Goal: Task Accomplishment & Management: Manage account settings

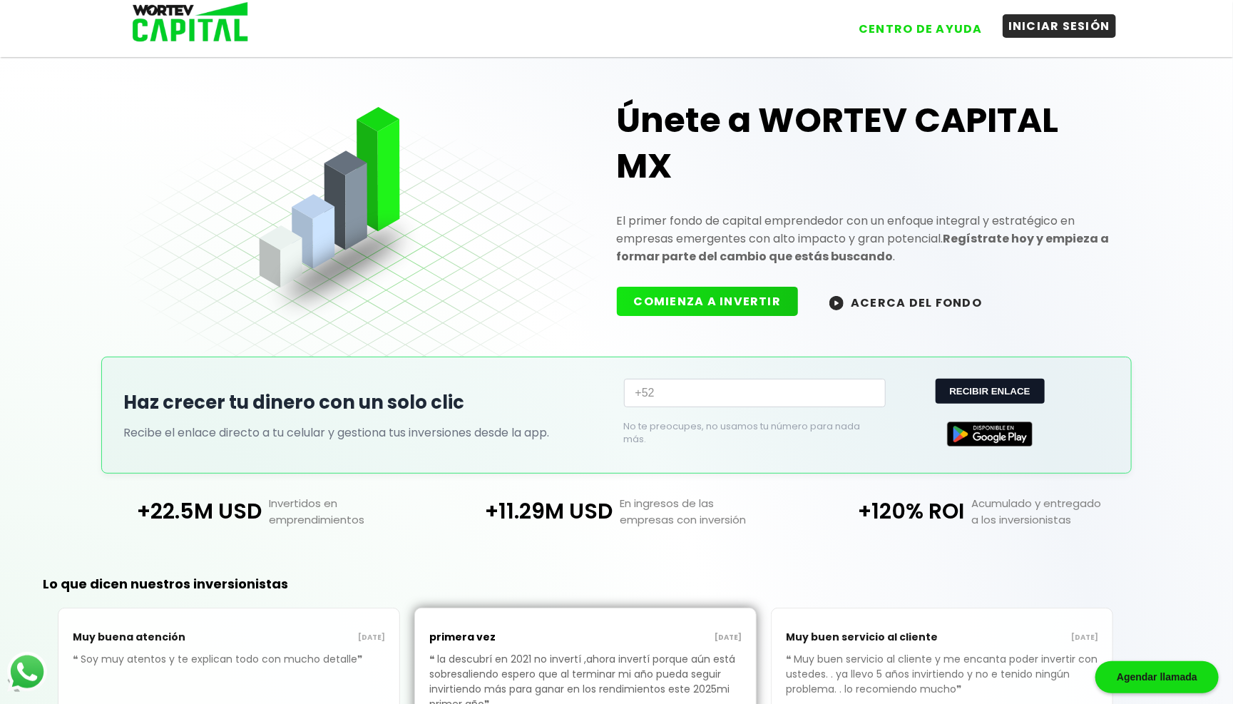
click at [1045, 21] on button "INICIAR SESIÓN" at bounding box center [1059, 26] width 113 height 24
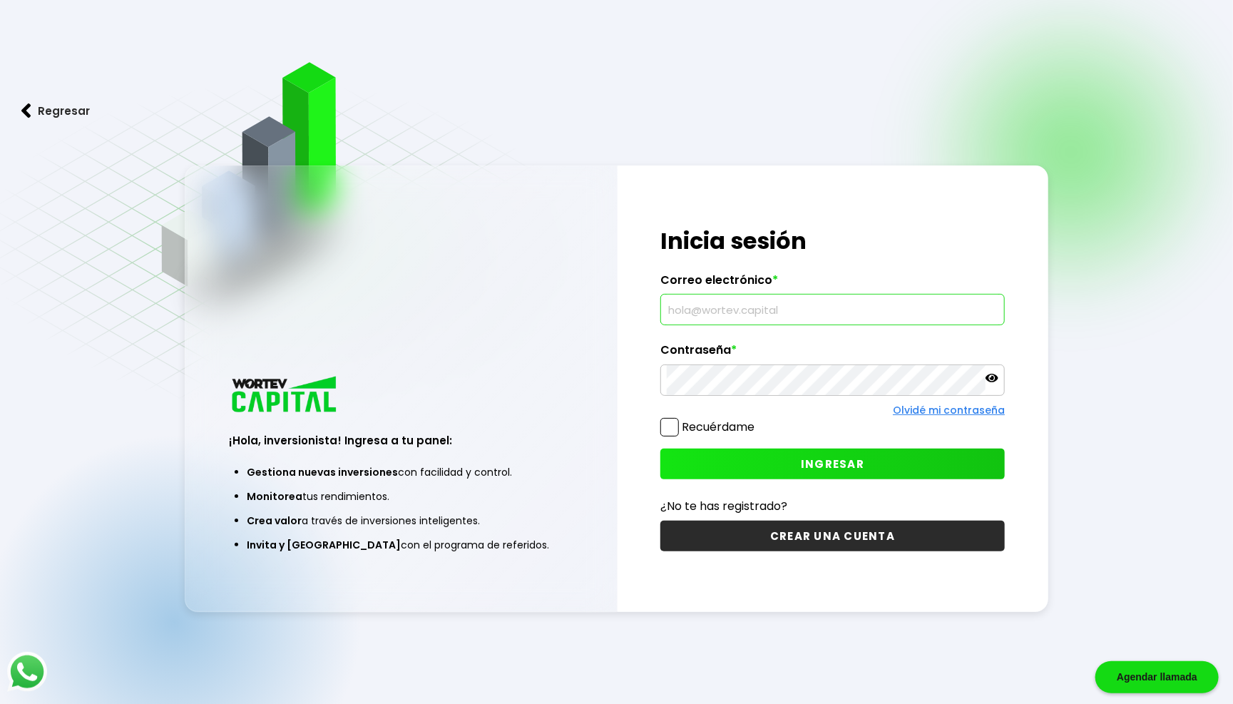
type input "[EMAIL_ADDRESS][DOMAIN_NAME]"
click at [850, 464] on span "INGRESAR" at bounding box center [832, 463] width 63 height 15
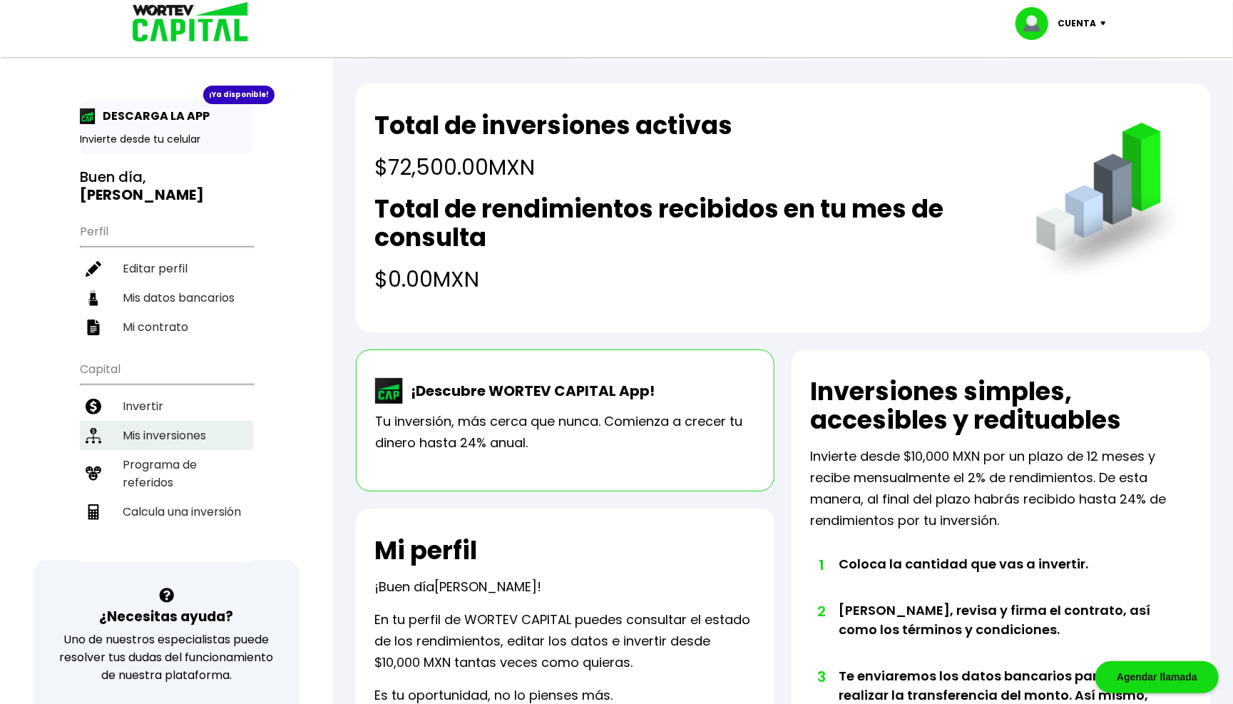
click at [170, 421] on li "Mis inversiones" at bounding box center [166, 435] width 173 height 29
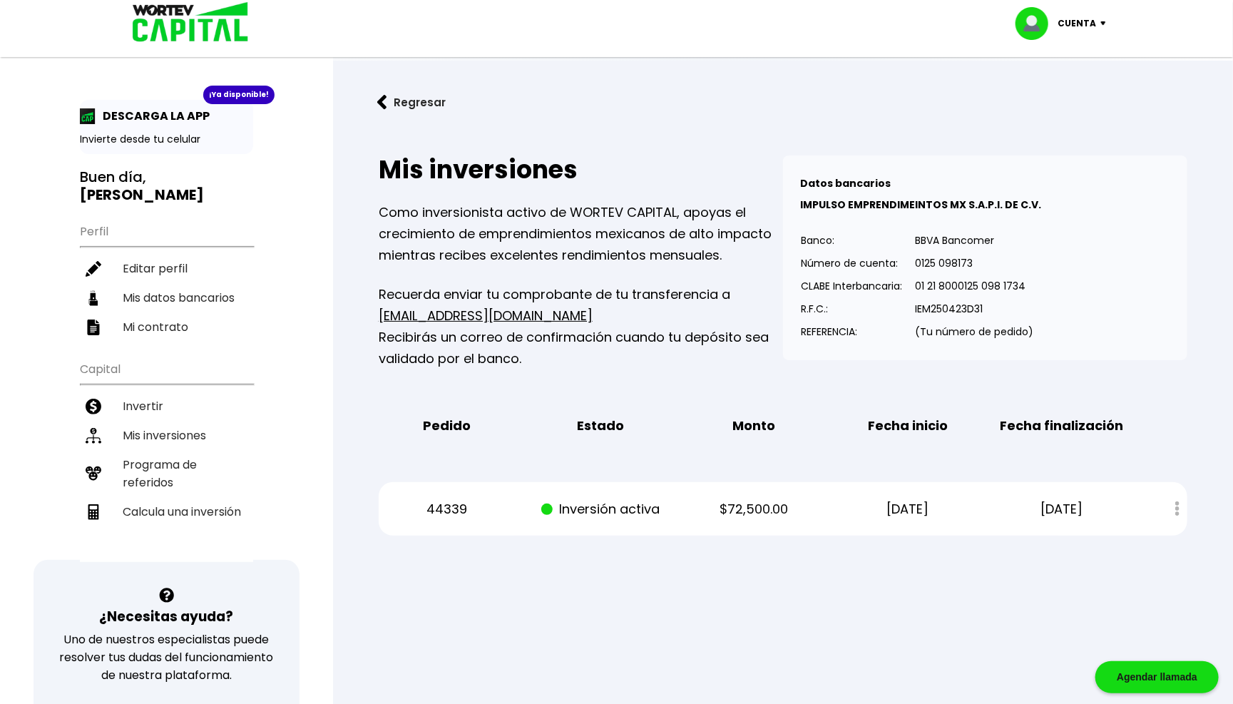
click at [1096, 28] on p "Cuenta" at bounding box center [1077, 23] width 39 height 21
click at [1052, 98] on li "Cerrar sesión" at bounding box center [1063, 95] width 114 height 29
